Goal: Task Accomplishment & Management: Use online tool/utility

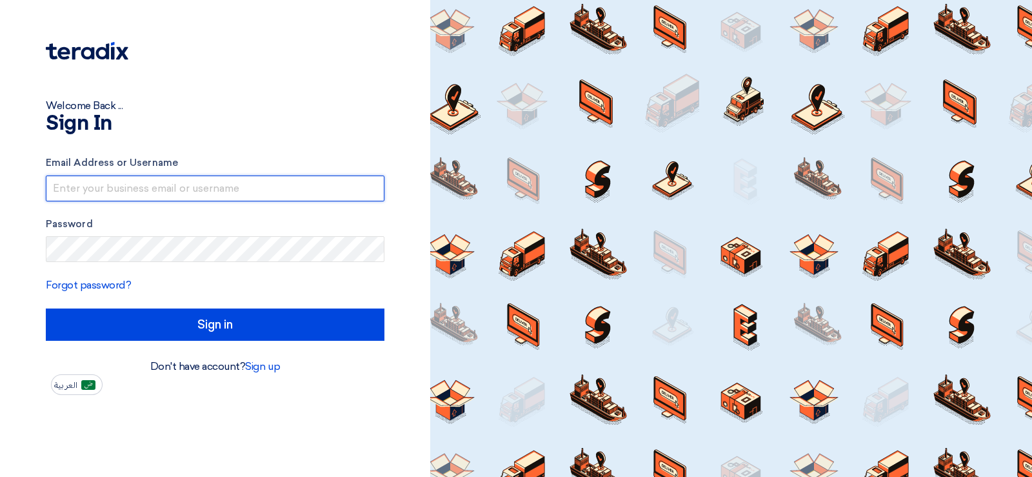
click at [134, 181] on input "text" at bounding box center [215, 189] width 339 height 26
type input "[EMAIL_ADDRESS][DOMAIN_NAME]"
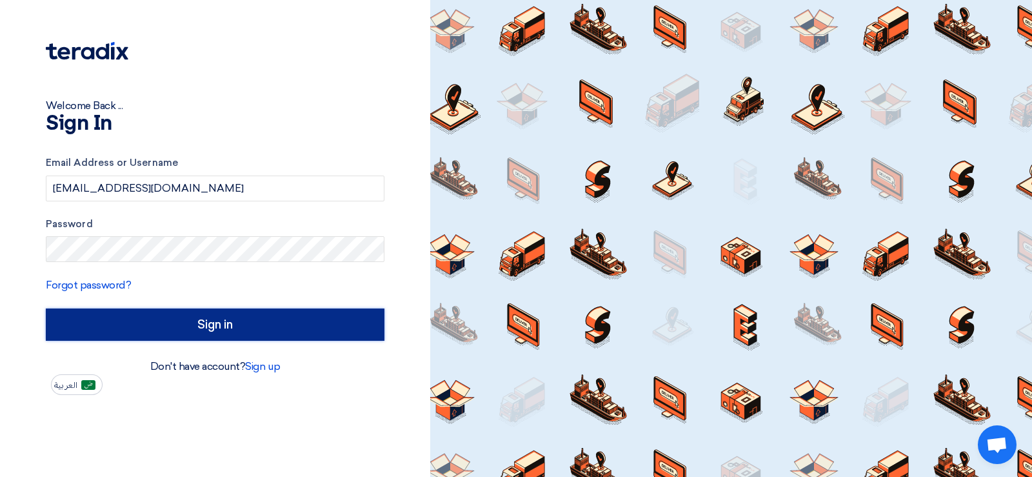
click at [179, 319] on input "Sign in" at bounding box center [215, 324] width 339 height 32
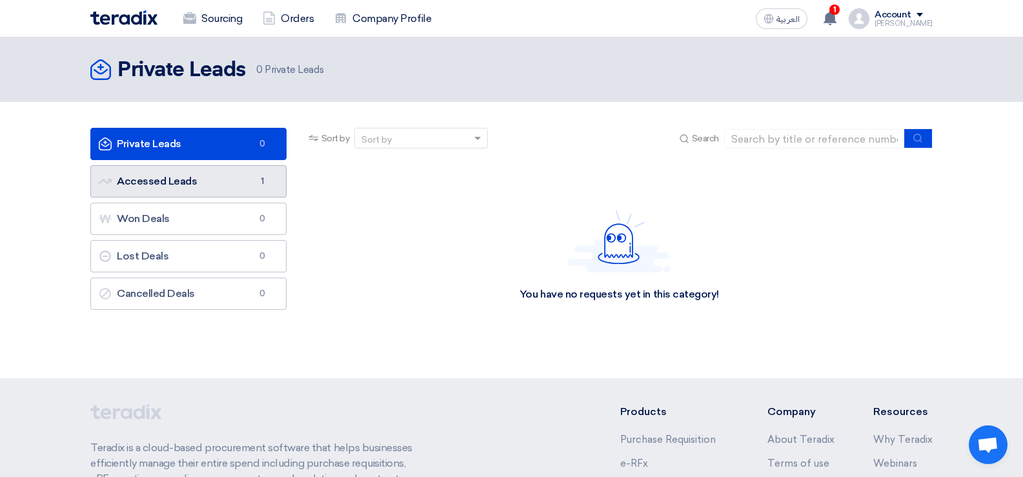
click at [239, 183] on link "Accessed Leads Accessed Leads 1" at bounding box center [188, 181] width 196 height 32
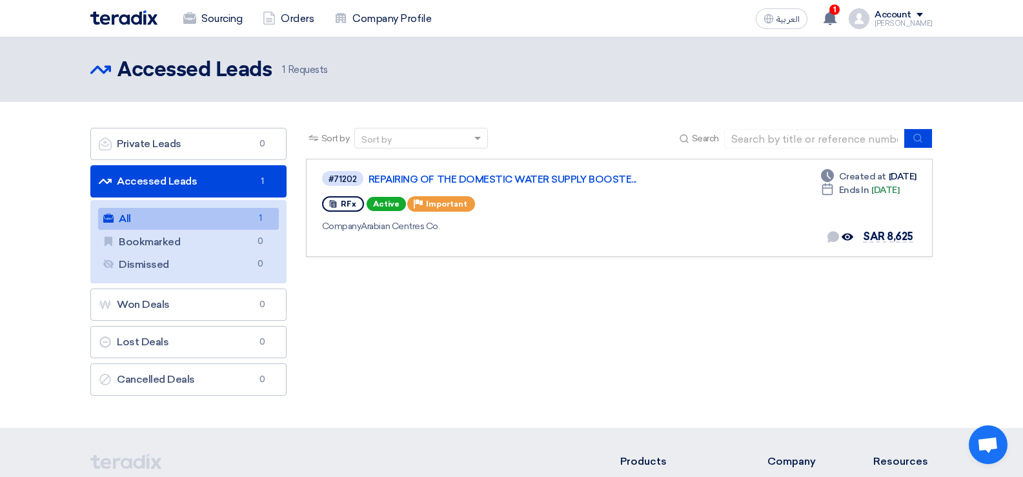
drag, startPoint x: 438, startPoint y: 366, endPoint x: 416, endPoint y: 361, distance: 22.4
click at [416, 361] on div "Sort by Sort by Search Category Owner Type" at bounding box center [619, 265] width 646 height 274
click at [880, 236] on span "SAR 8,625" at bounding box center [888, 236] width 50 height 12
click at [880, 237] on span "SAR 8,625" at bounding box center [888, 236] width 50 height 12
click at [221, 221] on link "All All 1" at bounding box center [188, 219] width 181 height 22
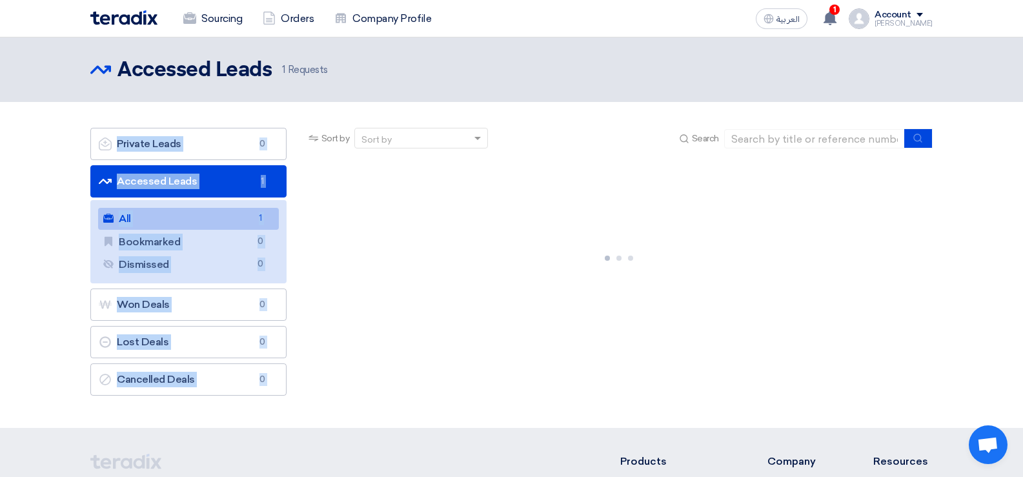
click at [221, 221] on link "All All 1" at bounding box center [188, 219] width 181 height 22
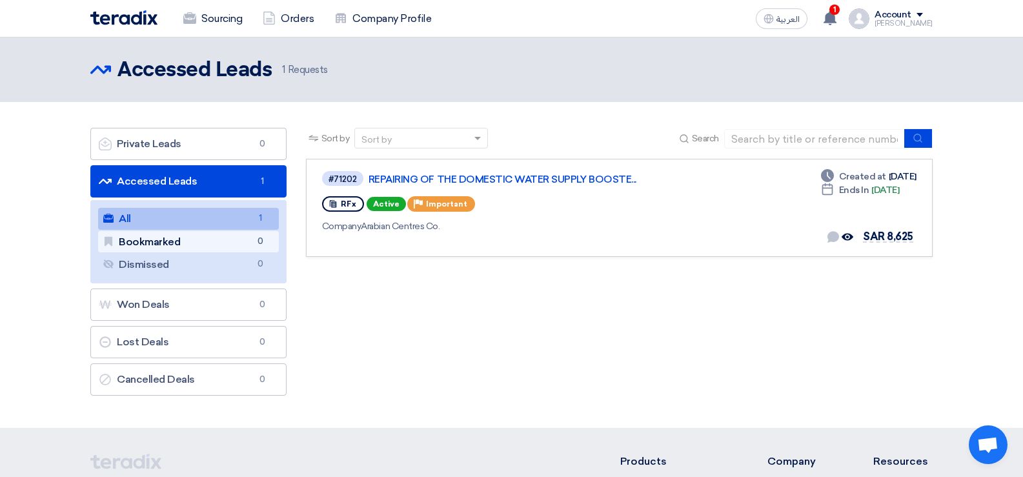
click at [159, 246] on link "Bookmarked Bookmarked 0" at bounding box center [188, 242] width 181 height 22
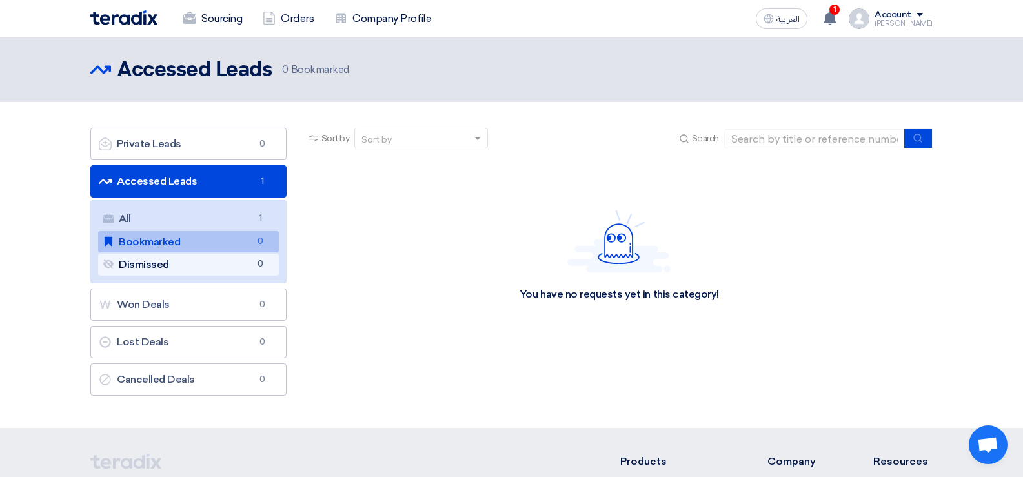
click at [147, 265] on link "Dismissed Dismissed 0" at bounding box center [188, 265] width 181 height 22
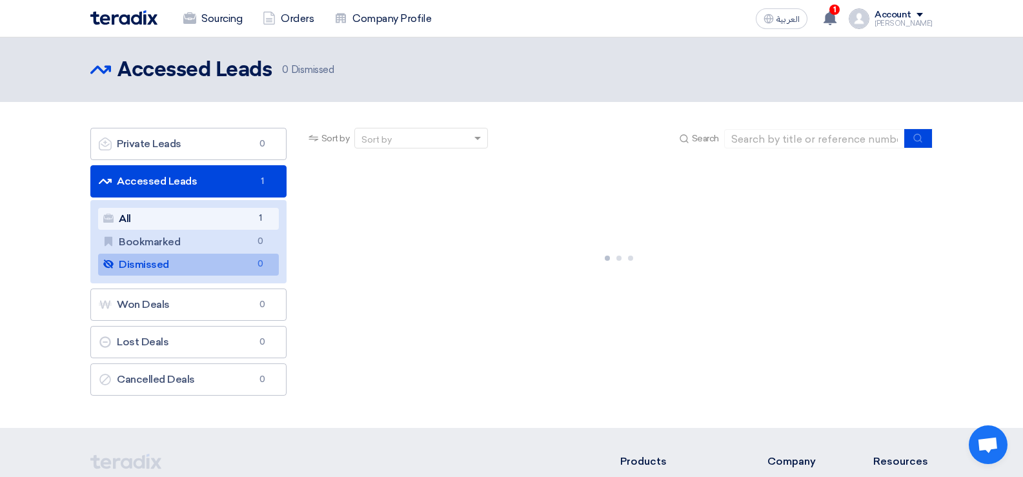
click at [155, 212] on link "All All 1" at bounding box center [188, 219] width 181 height 22
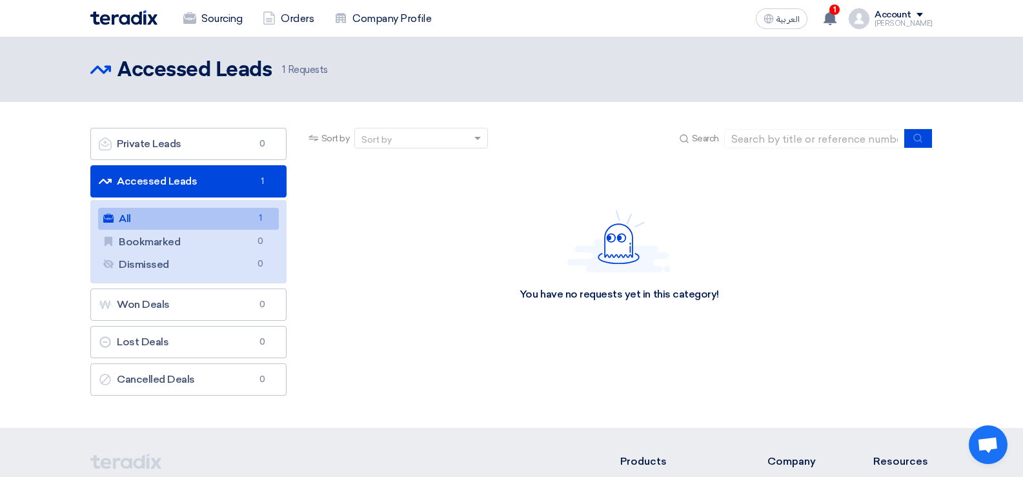
click at [225, 170] on link "Accessed Leads Accessed Leads 1" at bounding box center [188, 181] width 196 height 32
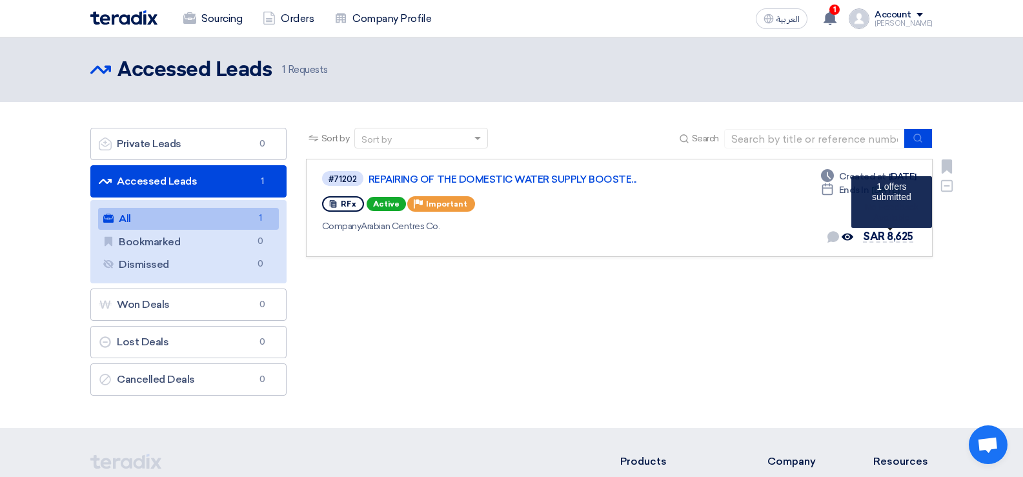
click at [877, 235] on span "SAR 8,625" at bounding box center [888, 236] width 50 height 12
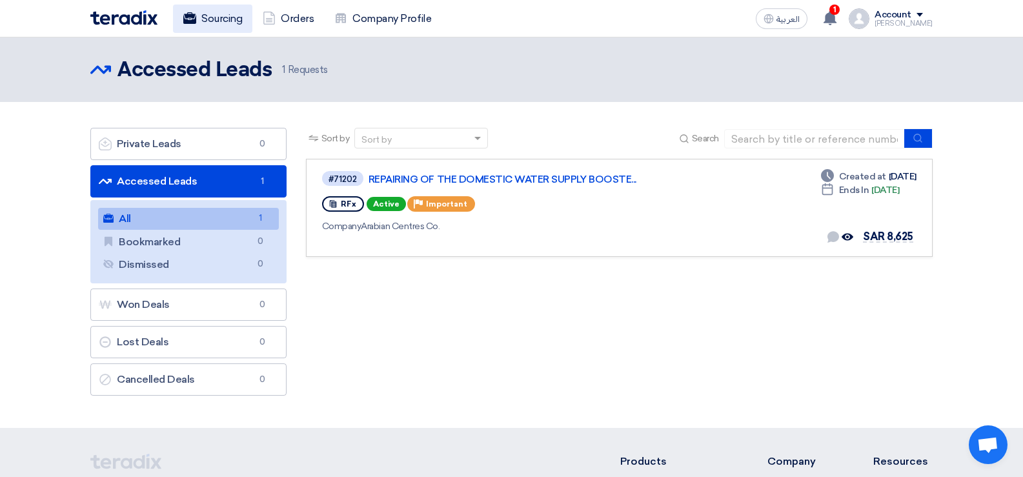
click at [234, 16] on link "Sourcing" at bounding box center [212, 19] width 79 height 28
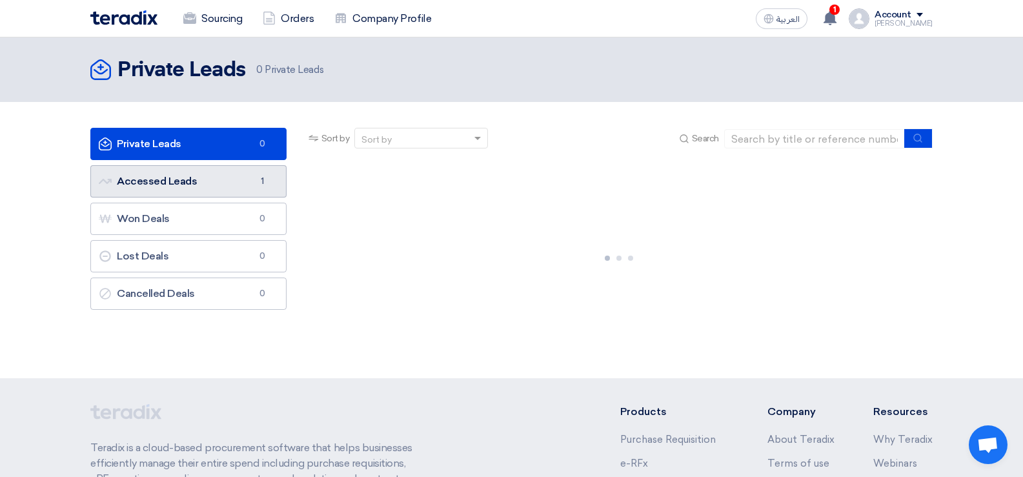
click at [234, 185] on link "Accessed Leads Accessed Leads 1" at bounding box center [188, 181] width 196 height 32
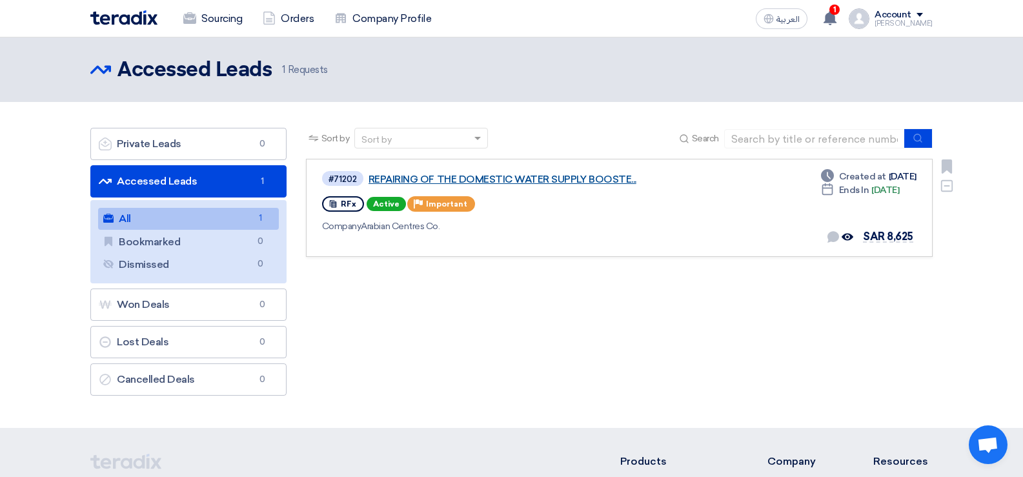
click at [505, 181] on link "REPAIRING OF THE DOMESTIC WATER SUPPLY BOOSTE..." at bounding box center [529, 180] width 323 height 12
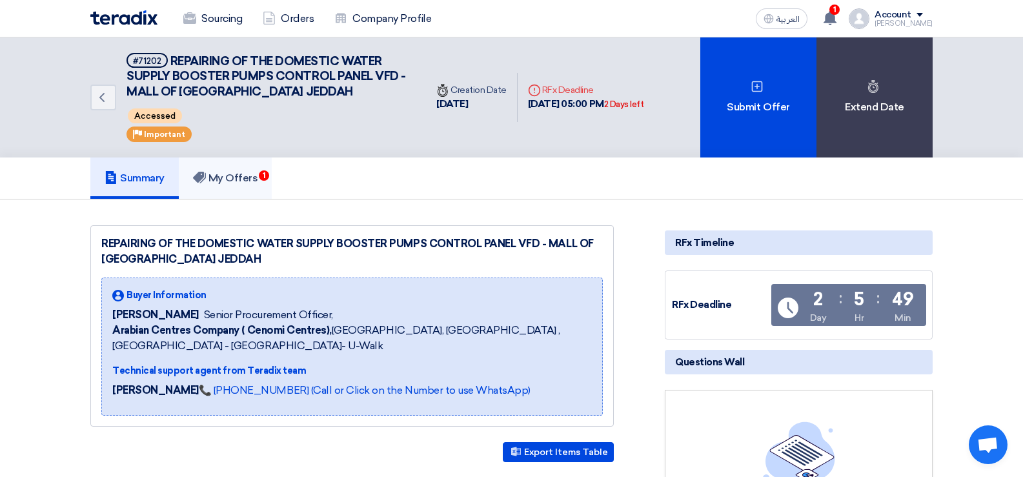
click at [252, 173] on h5 "My Offers 1" at bounding box center [225, 178] width 65 height 13
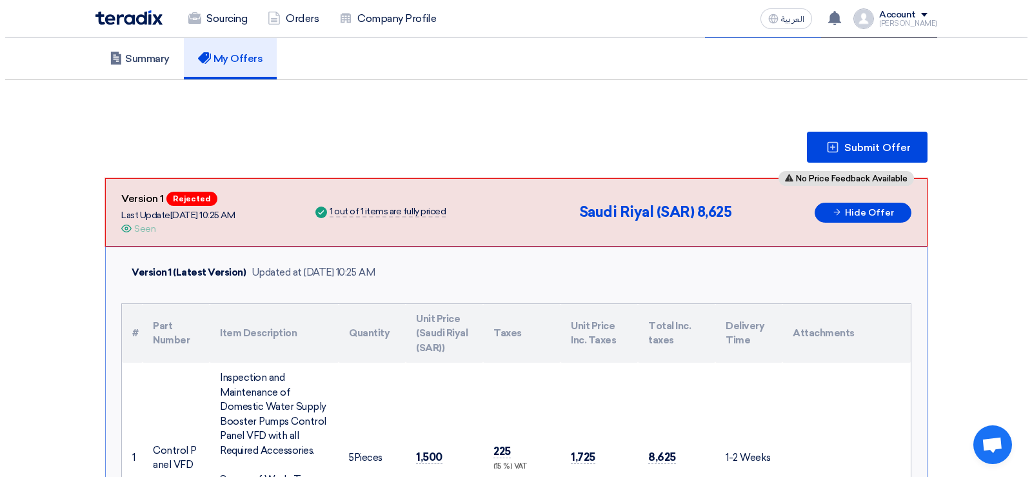
scroll to position [68, 0]
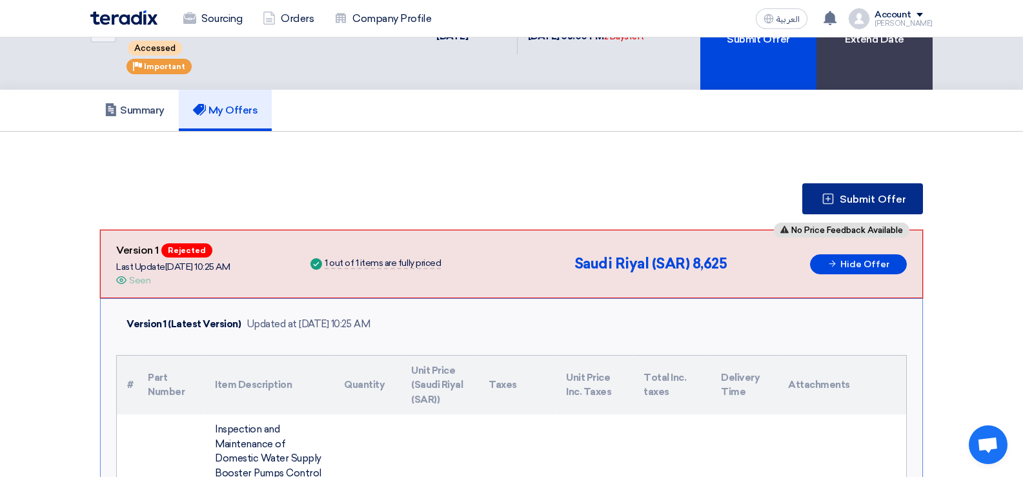
click at [874, 203] on span "Submit Offer" at bounding box center [873, 199] width 66 height 10
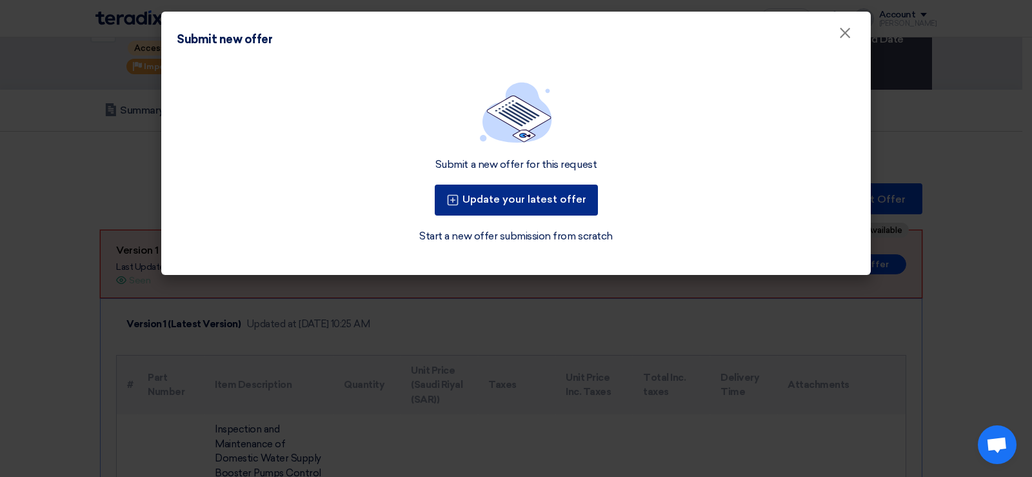
click at [527, 207] on button "Update your latest offer" at bounding box center [516, 200] width 163 height 31
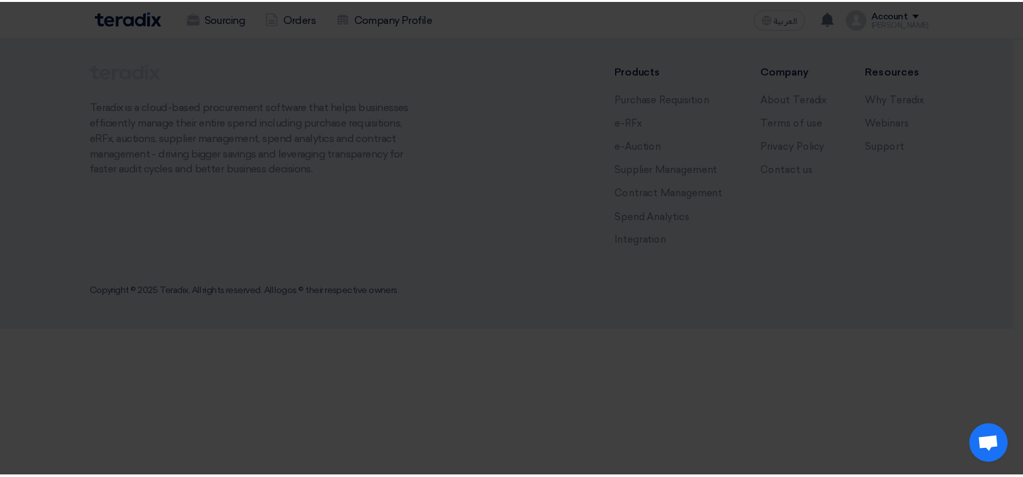
scroll to position [0, 0]
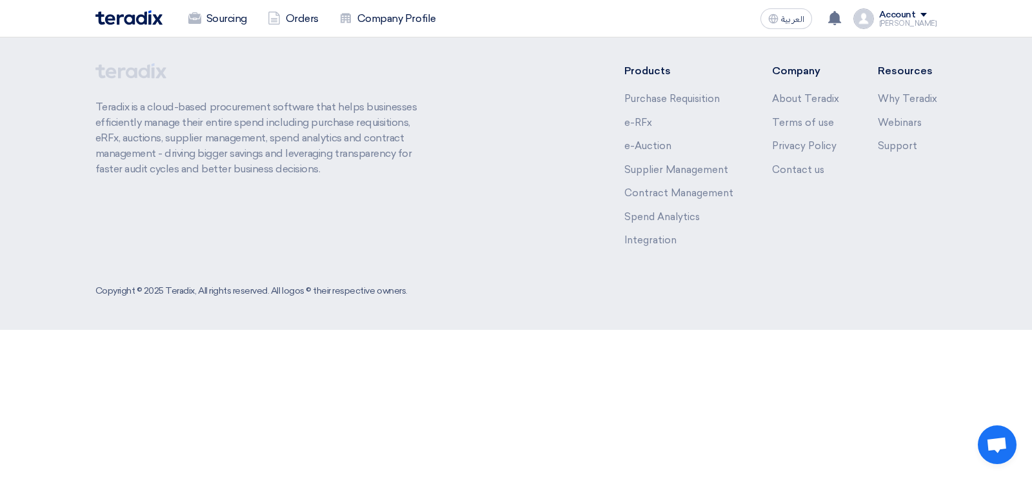
click at [887, 225] on div "Products Purchase Requisition e-RFx e-Auction Supplier Management Contract Mana…" at bounding box center [781, 160] width 312 height 194
click at [226, 21] on link "Sourcing" at bounding box center [217, 19] width 79 height 28
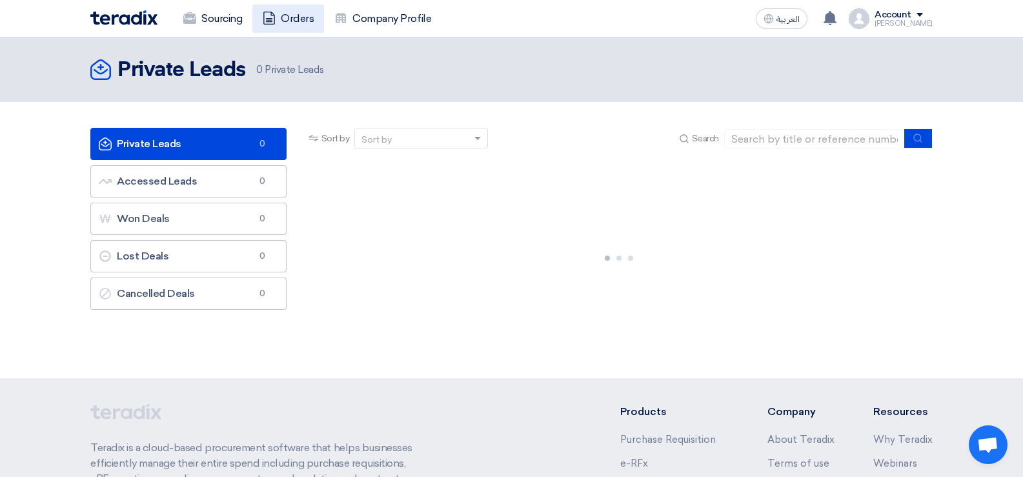
click at [299, 23] on link "Orders" at bounding box center [288, 19] width 72 height 28
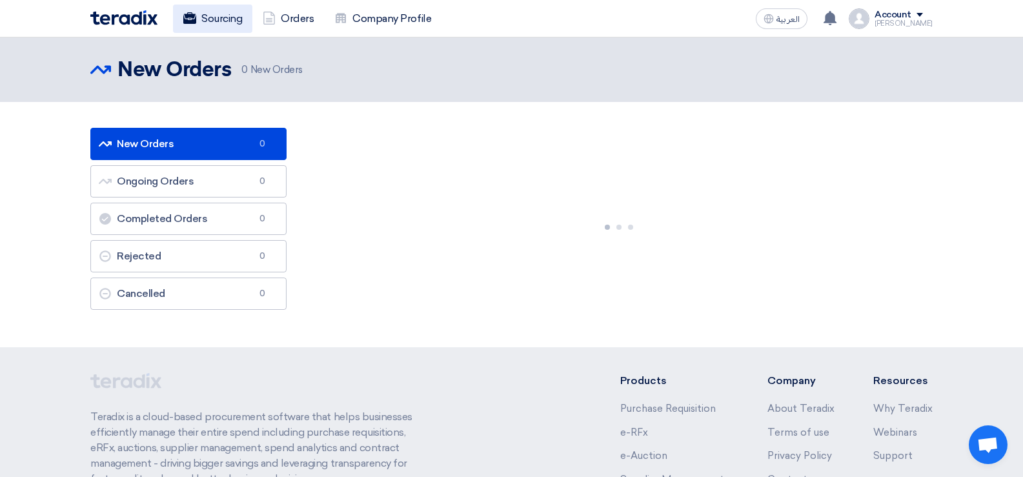
click at [224, 20] on link "Sourcing" at bounding box center [212, 19] width 79 height 28
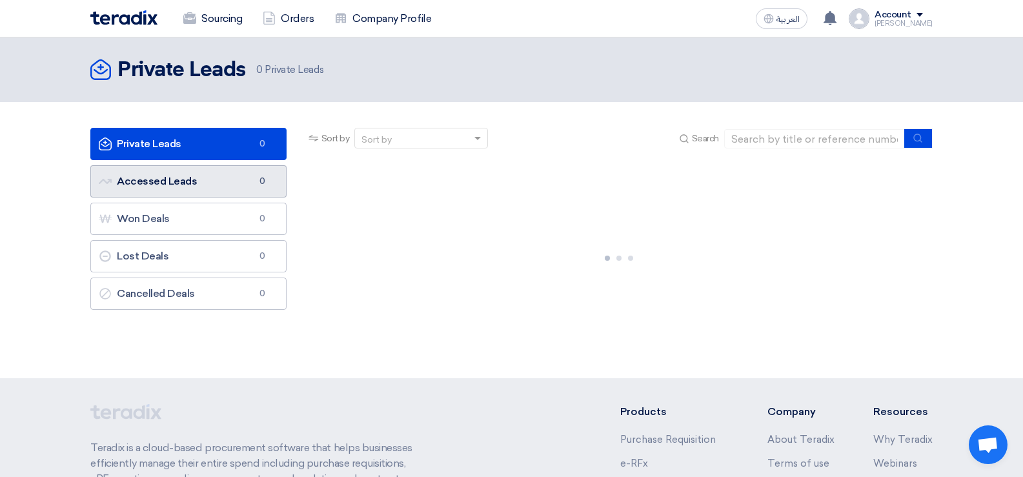
click at [216, 179] on link "Accessed Leads Accessed Leads 0" at bounding box center [188, 181] width 196 height 32
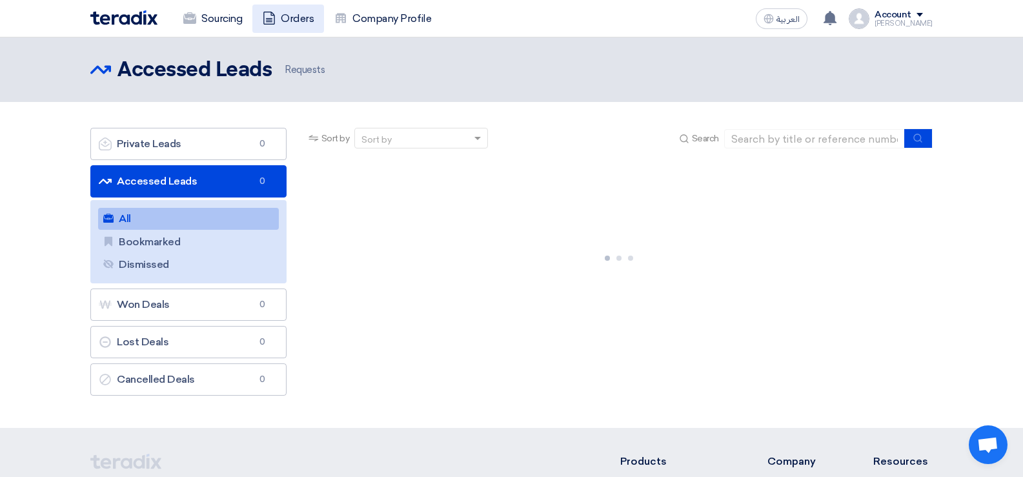
click at [303, 19] on link "Orders" at bounding box center [288, 19] width 72 height 28
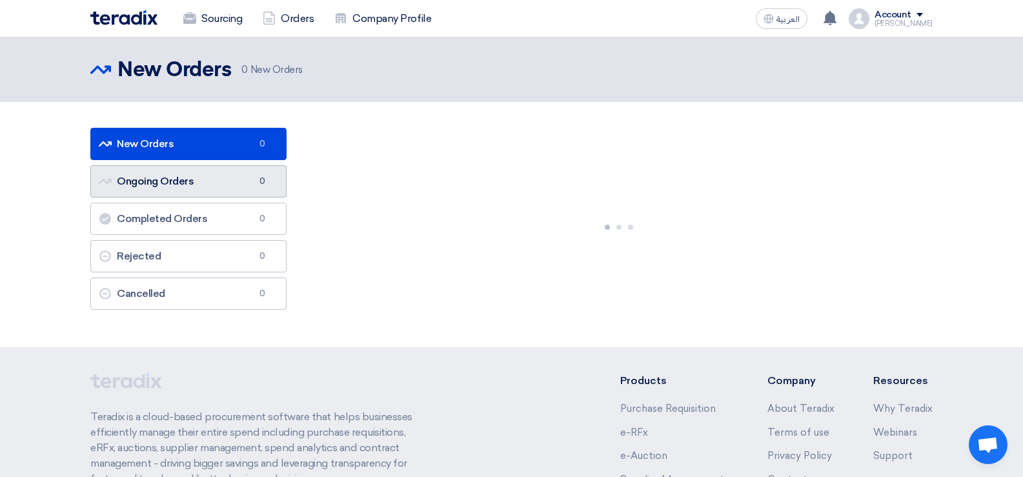
click at [211, 182] on link "Ongoing Orders Ongoing Orders 0" at bounding box center [188, 181] width 196 height 32
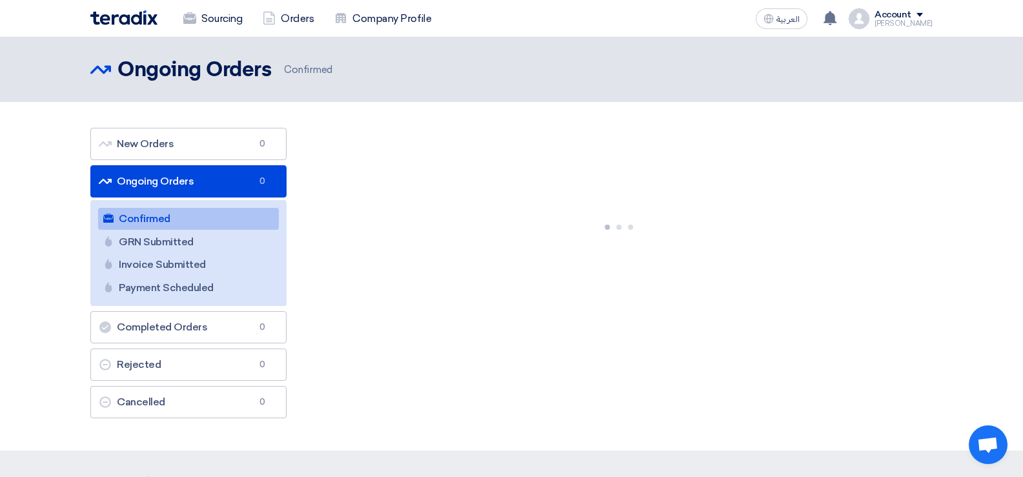
click at [432, 188] on div at bounding box center [619, 225] width 627 height 194
click at [212, 22] on link "Sourcing" at bounding box center [212, 19] width 79 height 28
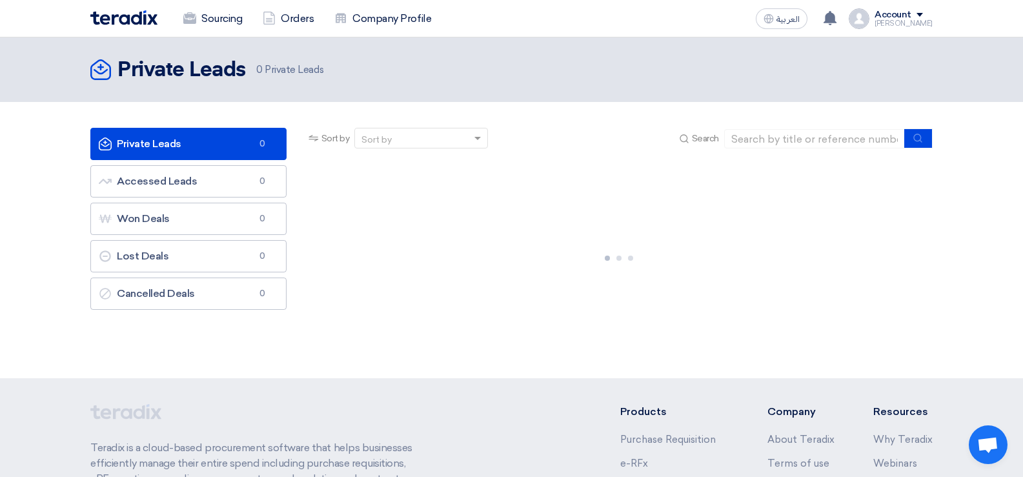
click at [183, 149] on link "Private Leads Private Leads 0" at bounding box center [188, 144] width 196 height 32
click at [923, 15] on div "Account" at bounding box center [903, 15] width 58 height 11
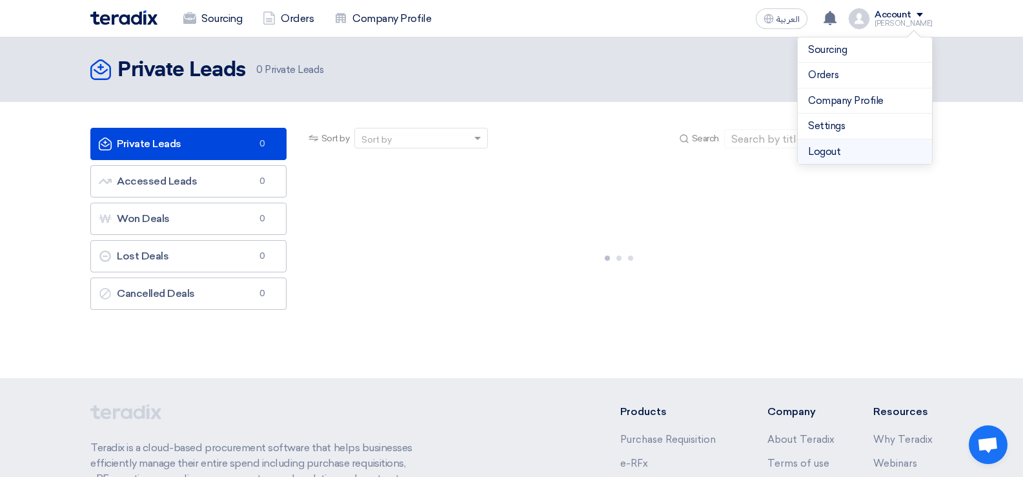
click at [825, 152] on li "Logout" at bounding box center [865, 151] width 134 height 25
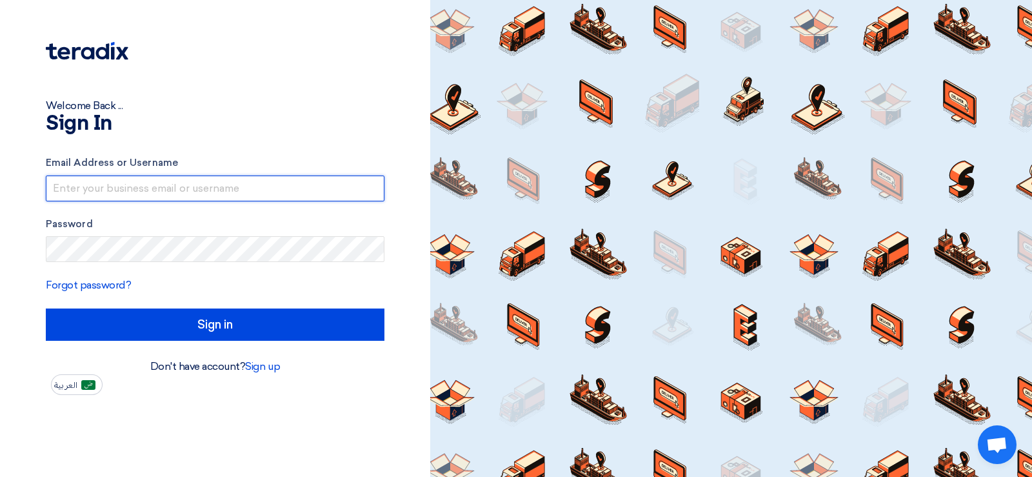
click at [102, 185] on input "text" at bounding box center [215, 189] width 339 height 26
type input "[EMAIL_ADDRESS][DOMAIN_NAME]"
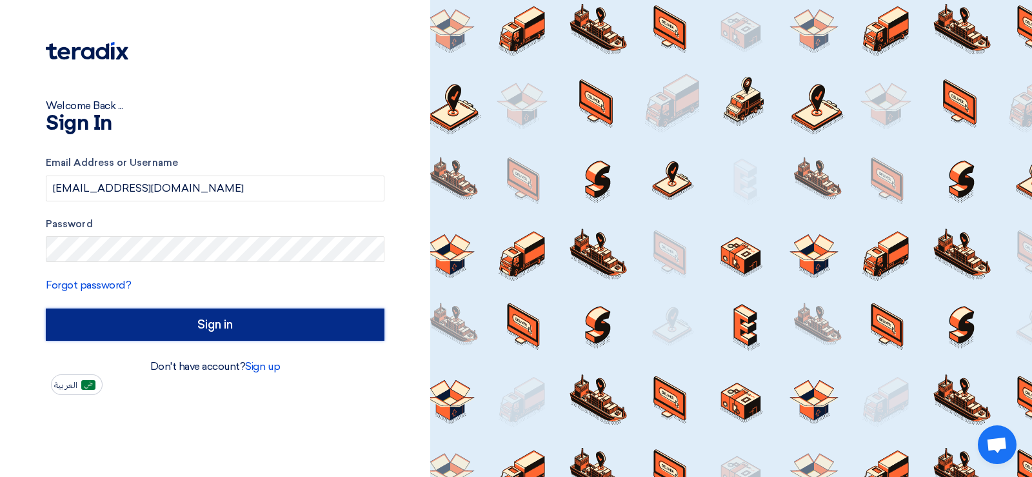
click at [243, 321] on input "Sign in" at bounding box center [215, 324] width 339 height 32
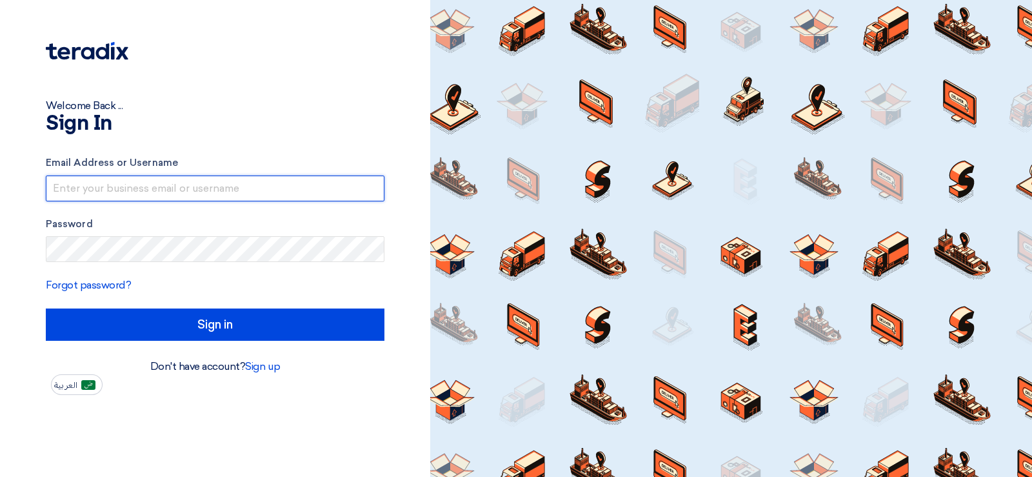
click at [135, 187] on input "text" at bounding box center [215, 189] width 339 height 26
type input "[EMAIL_ADDRESS][DOMAIN_NAME]"
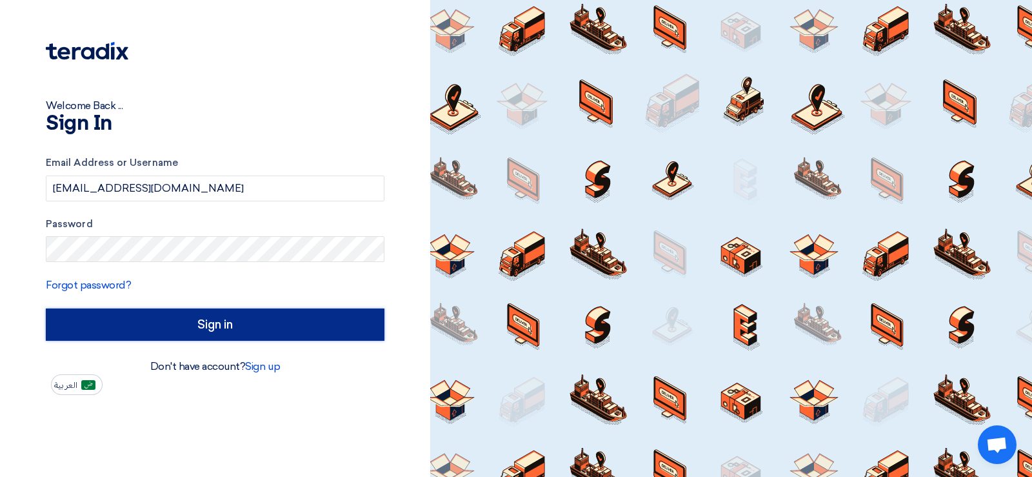
click at [194, 331] on input "Sign in" at bounding box center [215, 324] width 339 height 32
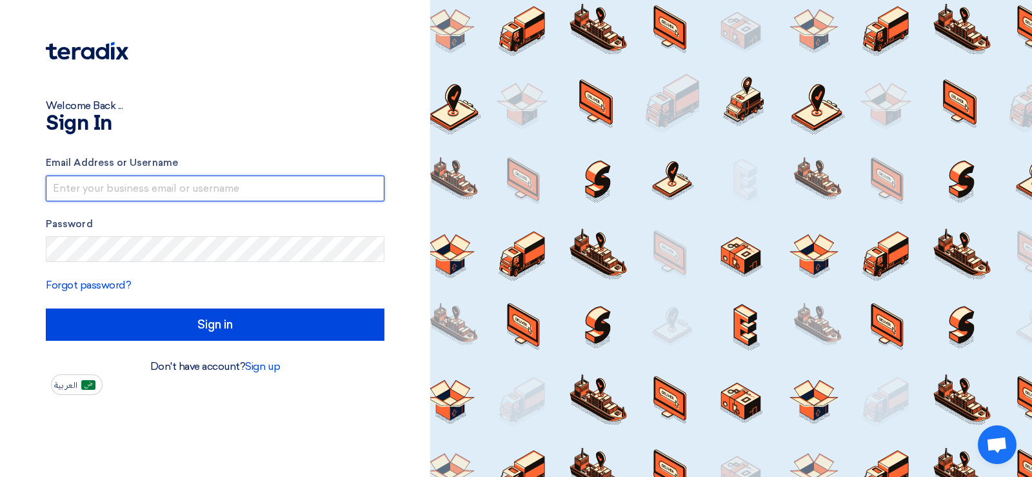
click at [200, 189] on input "text" at bounding box center [215, 189] width 339 height 26
type input "[EMAIL_ADDRESS][DOMAIN_NAME]"
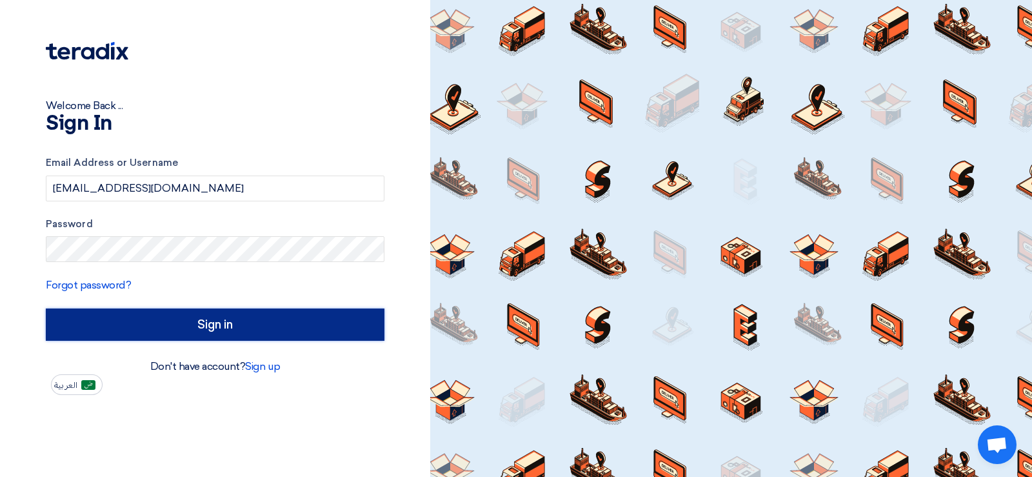
click at [204, 327] on input "Sign in" at bounding box center [215, 324] width 339 height 32
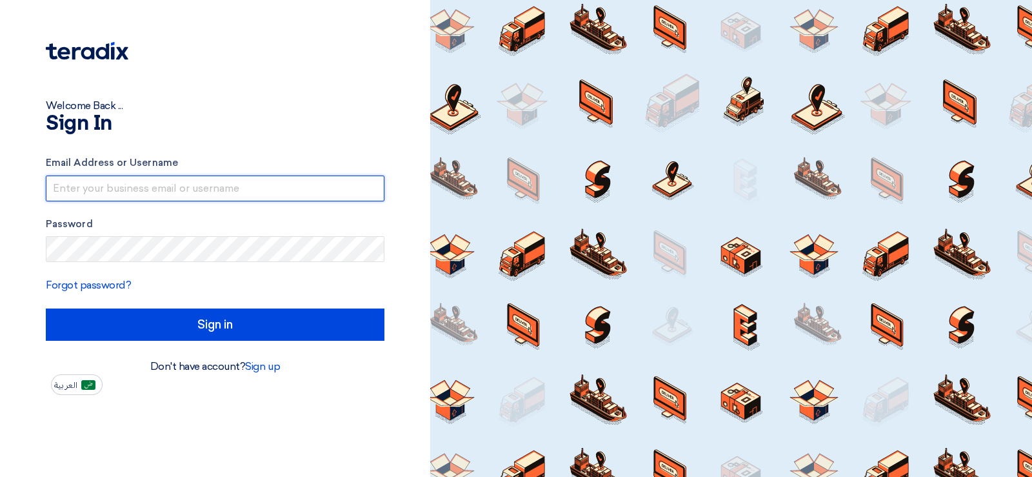
click at [199, 190] on input "text" at bounding box center [215, 189] width 339 height 26
type input "[EMAIL_ADDRESS][DOMAIN_NAME]"
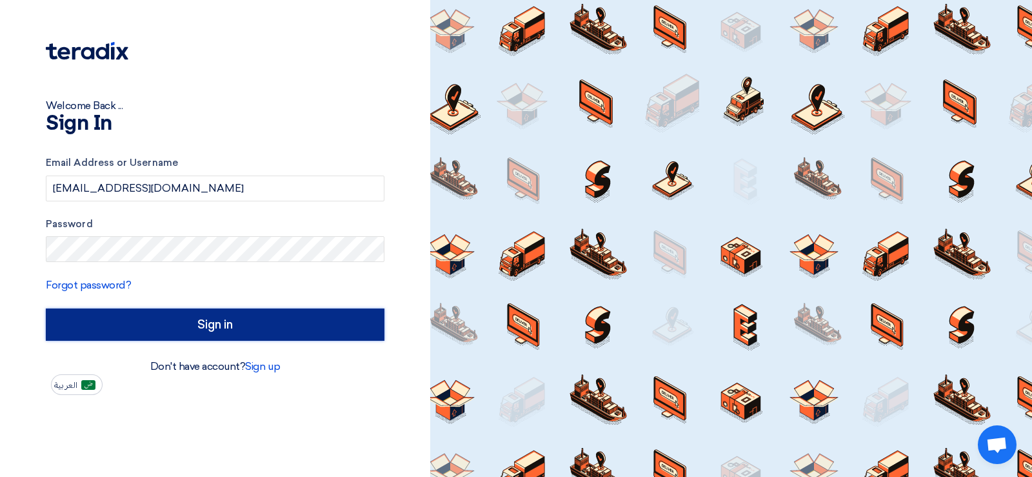
click at [205, 328] on input "Sign in" at bounding box center [215, 324] width 339 height 32
